Goal: Obtain resource: Download file/media

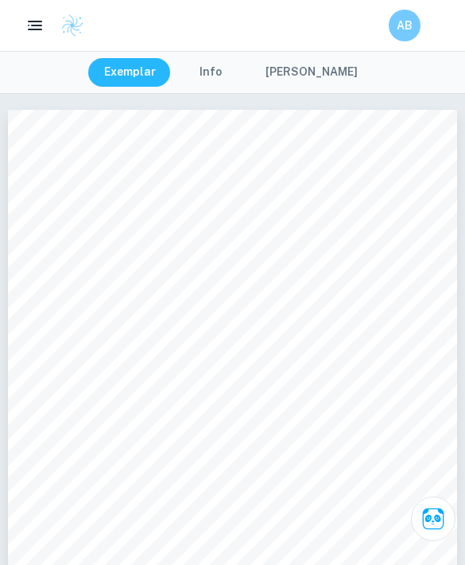
click at [33, 47] on div "AB" at bounding box center [232, 25] width 465 height 51
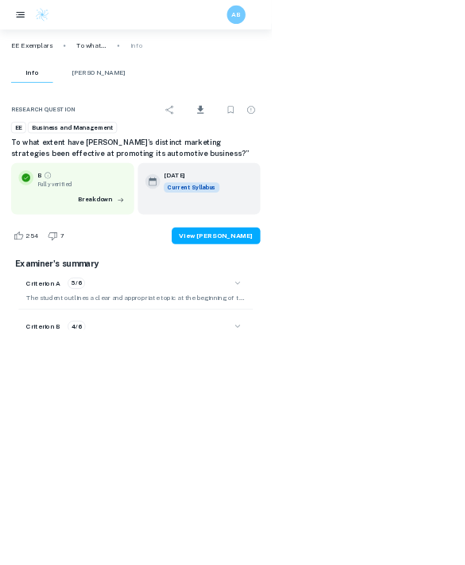
scroll to position [8, 0]
click at [376, 170] on button "Download" at bounding box center [343, 188] width 66 height 41
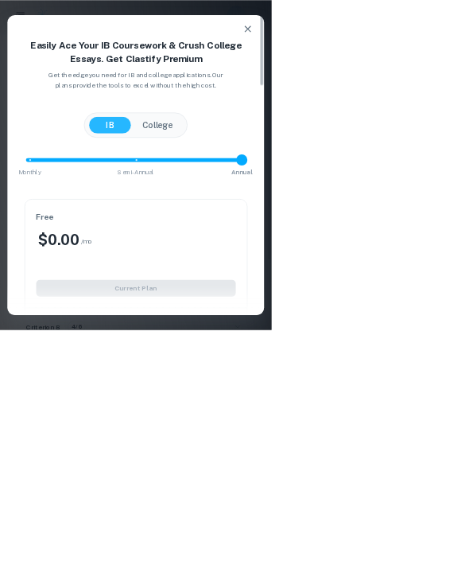
scroll to position [7, 0]
click at [434, 59] on icon "button" at bounding box center [424, 49] width 19 height 19
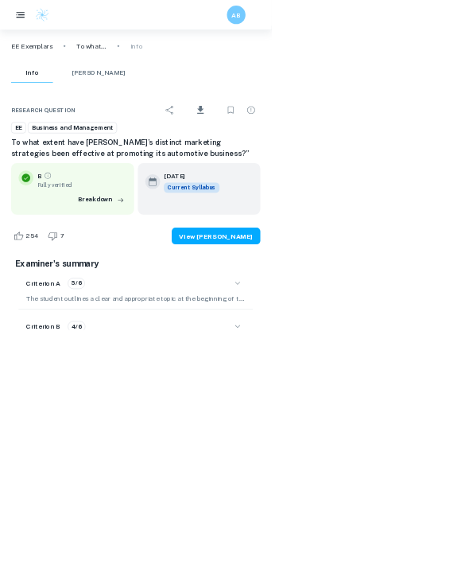
click at [349, 185] on icon "Download" at bounding box center [343, 188] width 11 height 14
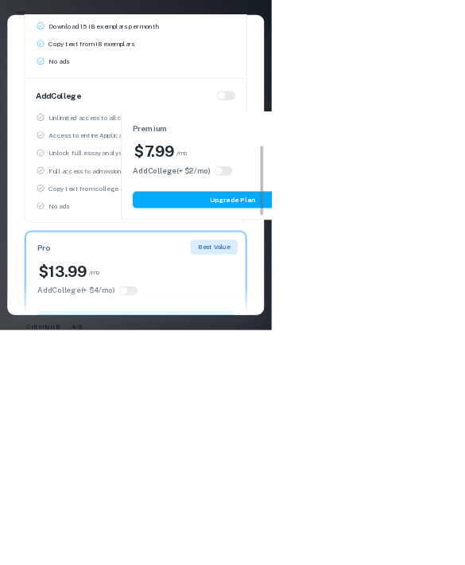
scroll to position [1301, 0]
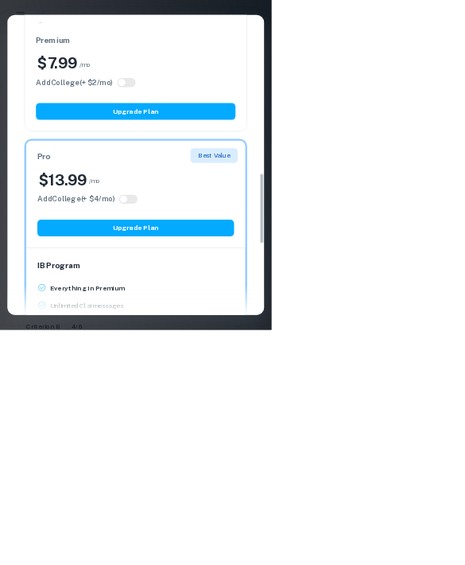
click at [464, 90] on div "Easily Ace Your IB Coursework & Crush College Essays. Get Clastify Premium Get …" at bounding box center [232, 282] width 465 height 565
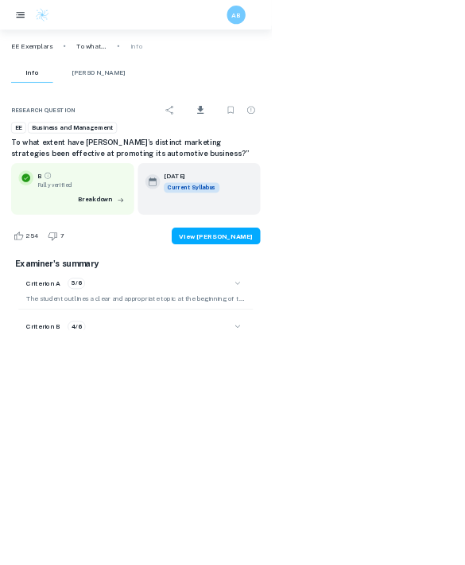
click at [307, 200] on button "Share" at bounding box center [291, 189] width 32 height 32
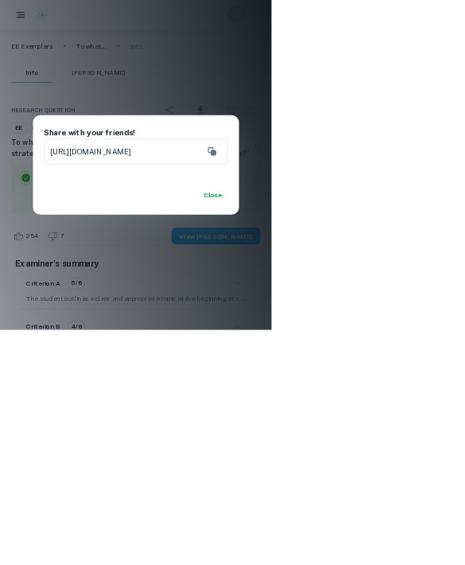
click at [390, 348] on button "Close" at bounding box center [365, 334] width 51 height 29
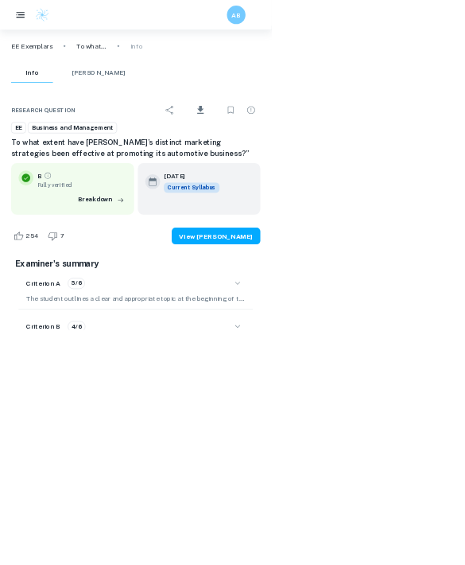
click at [307, 176] on button "Share" at bounding box center [291, 189] width 32 height 32
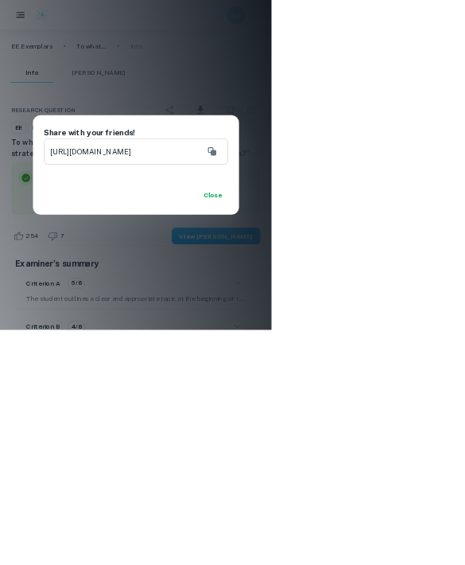
click at [379, 275] on button "Copy" at bounding box center [363, 259] width 32 height 32
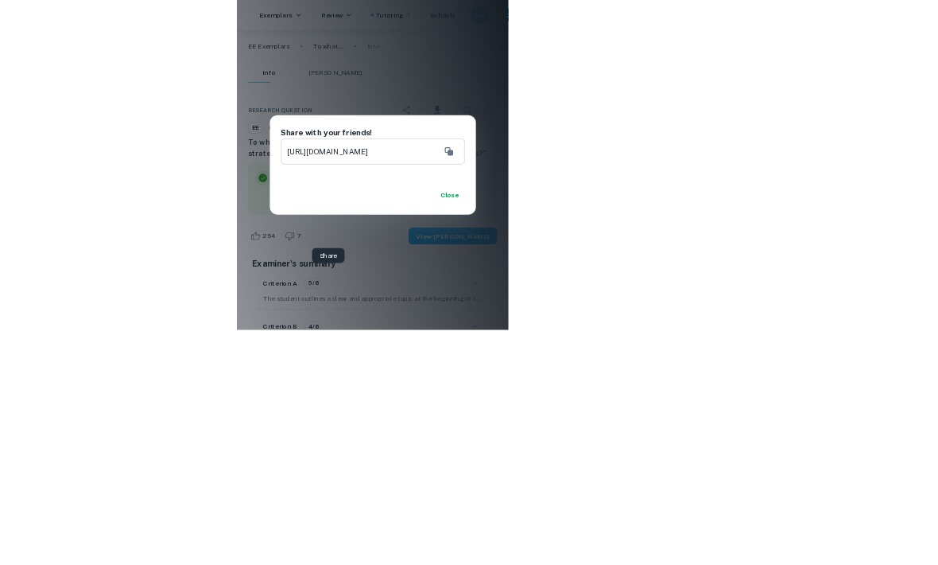
scroll to position [548, 0]
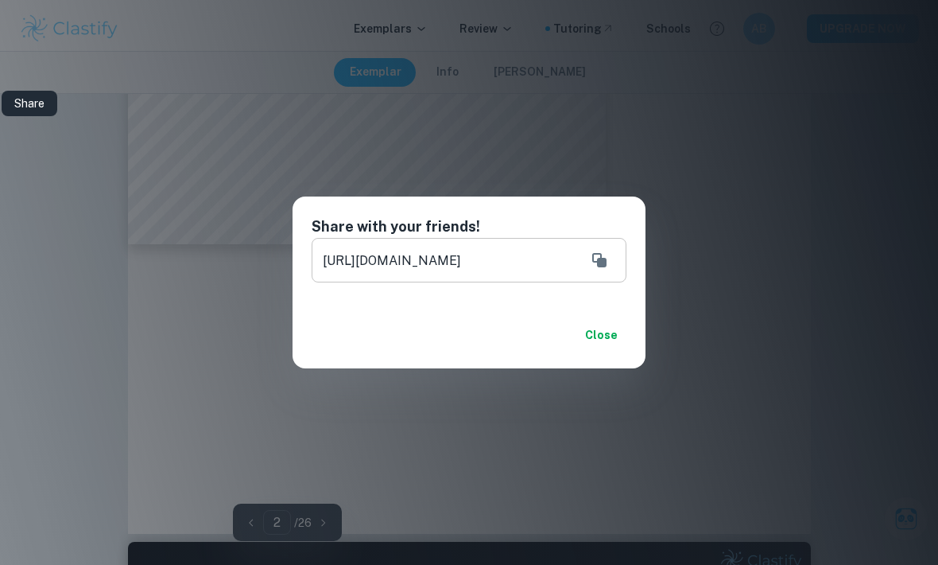
type input "1"
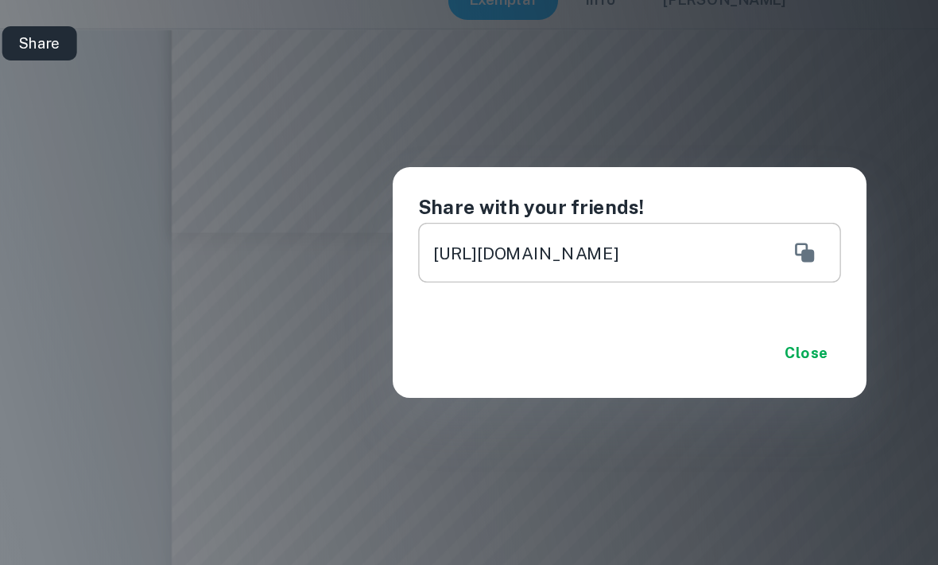
click at [434, 417] on div "Share with your friends! [URL][DOMAIN_NAME] ​ Close" at bounding box center [469, 282] width 938 height 565
